Goal: Task Accomplishment & Management: Manage account settings

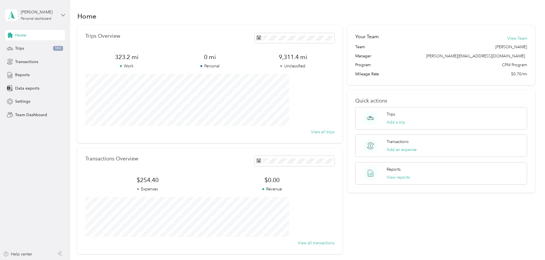
click at [62, 15] on icon at bounding box center [62, 15] width 3 height 2
click at [35, 47] on div "Team dashboard" at bounding box center [25, 47] width 31 height 6
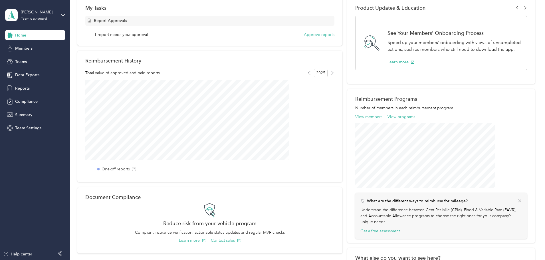
scroll to position [57, 0]
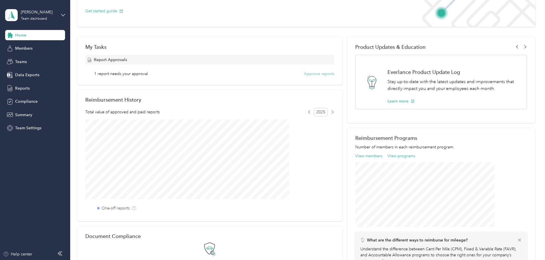
click at [313, 75] on button "Approve reports" at bounding box center [319, 74] width 31 height 6
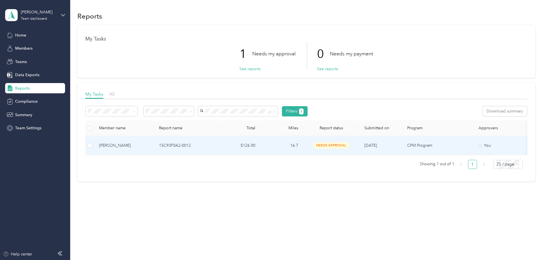
click at [348, 144] on div "needs approval" at bounding box center [332, 145] width 48 height 7
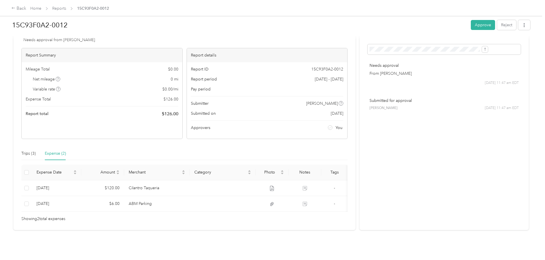
scroll to position [31, 0]
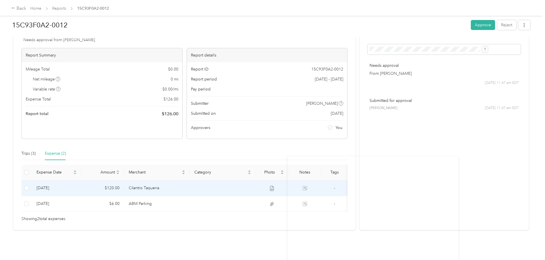
click at [274, 186] on icon at bounding box center [272, 188] width 4 height 5
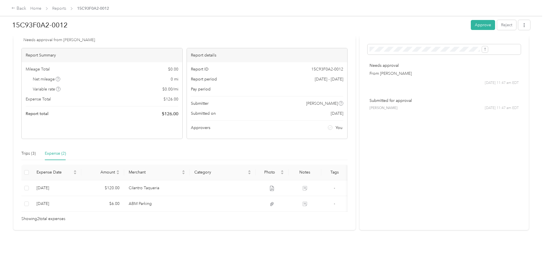
click at [38, 116] on div "Back Home Reports 15C93F0A2-0012 15C93F0A2-0012 Approve Reject Needs Approval N…" at bounding box center [271, 130] width 543 height 260
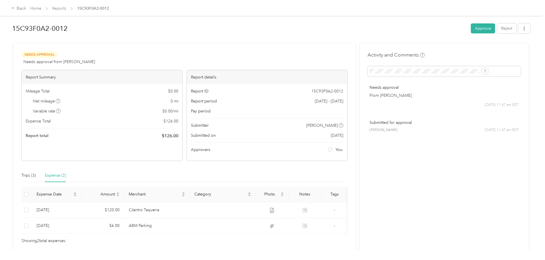
scroll to position [0, 0]
